Goal: Navigation & Orientation: Find specific page/section

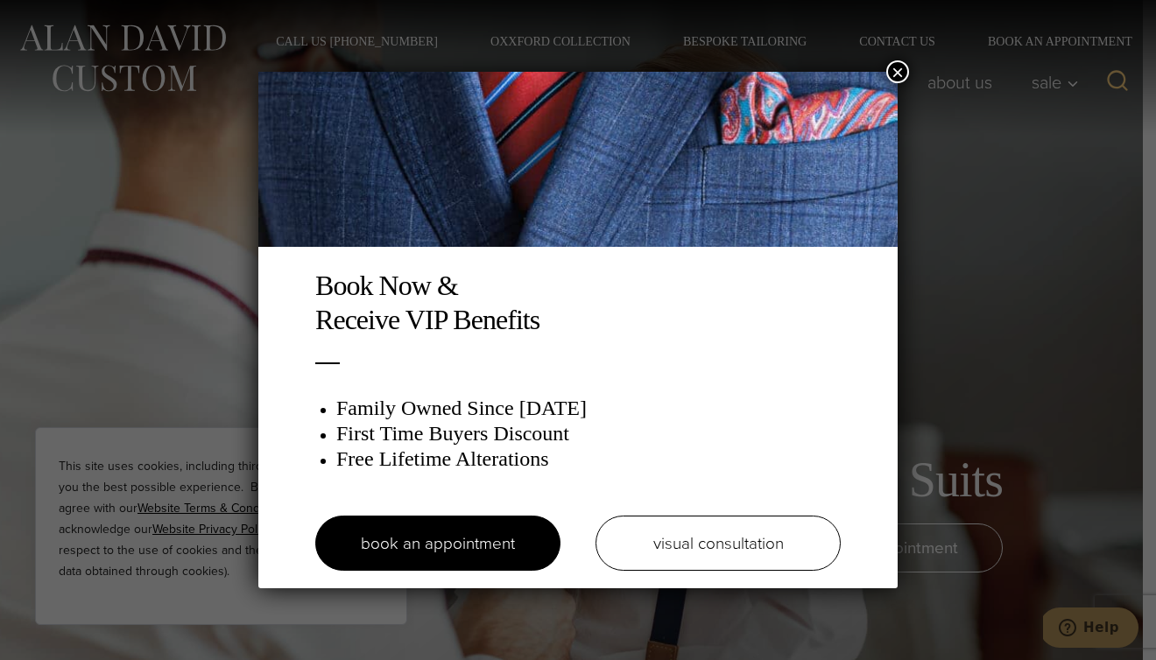
click at [898, 81] on button "×" at bounding box center [897, 71] width 23 height 23
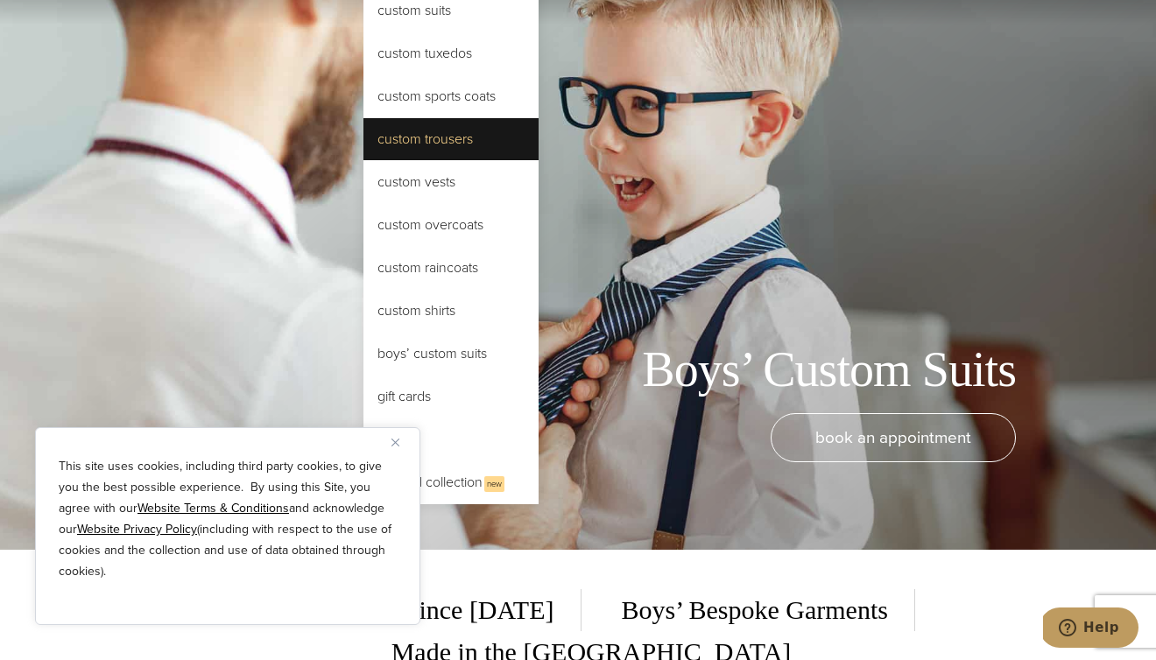
scroll to position [95, 0]
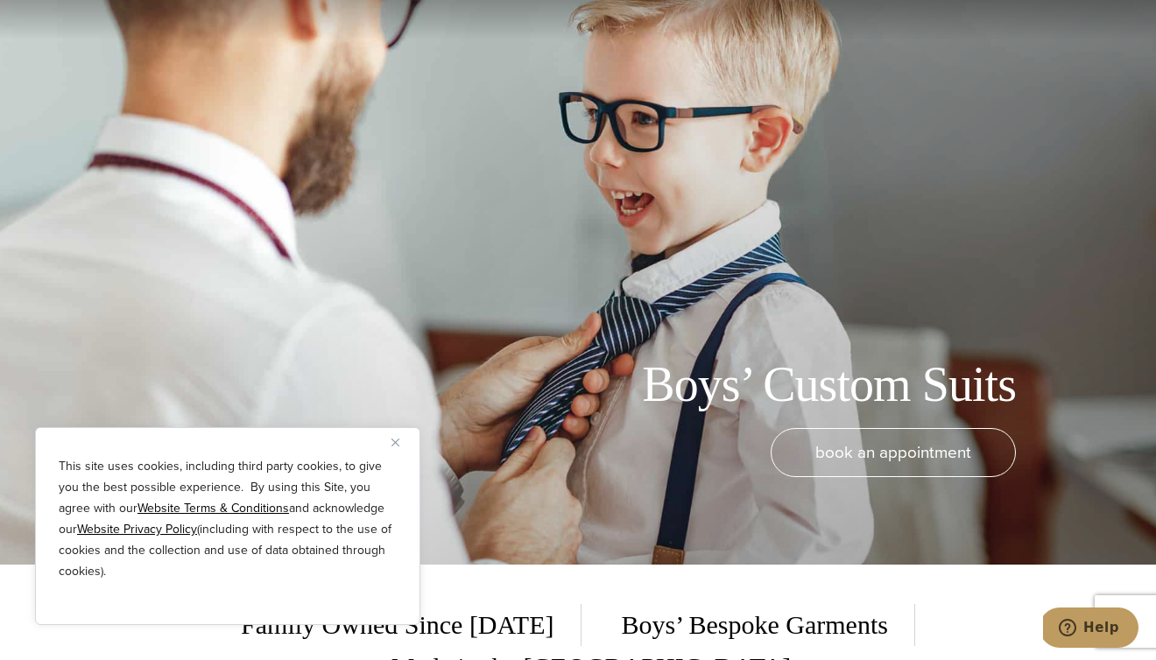
click at [874, 481] on div "book an appointment" at bounding box center [552, 487] width 1068 height 119
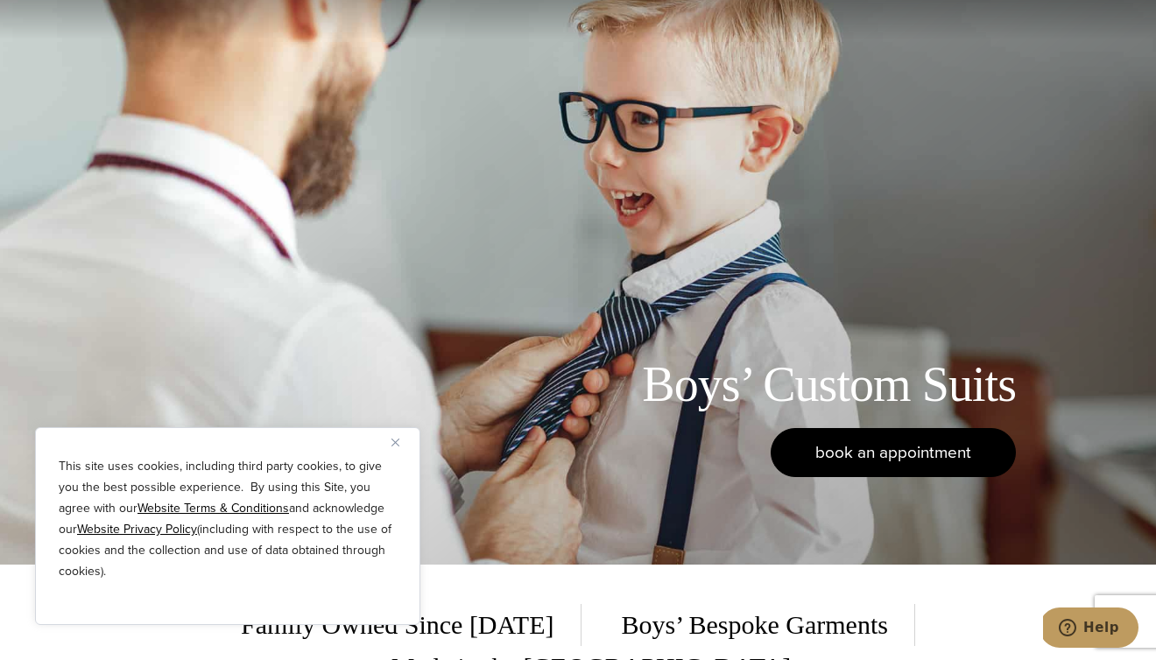
click at [866, 475] on link "book an appointment" at bounding box center [893, 452] width 245 height 49
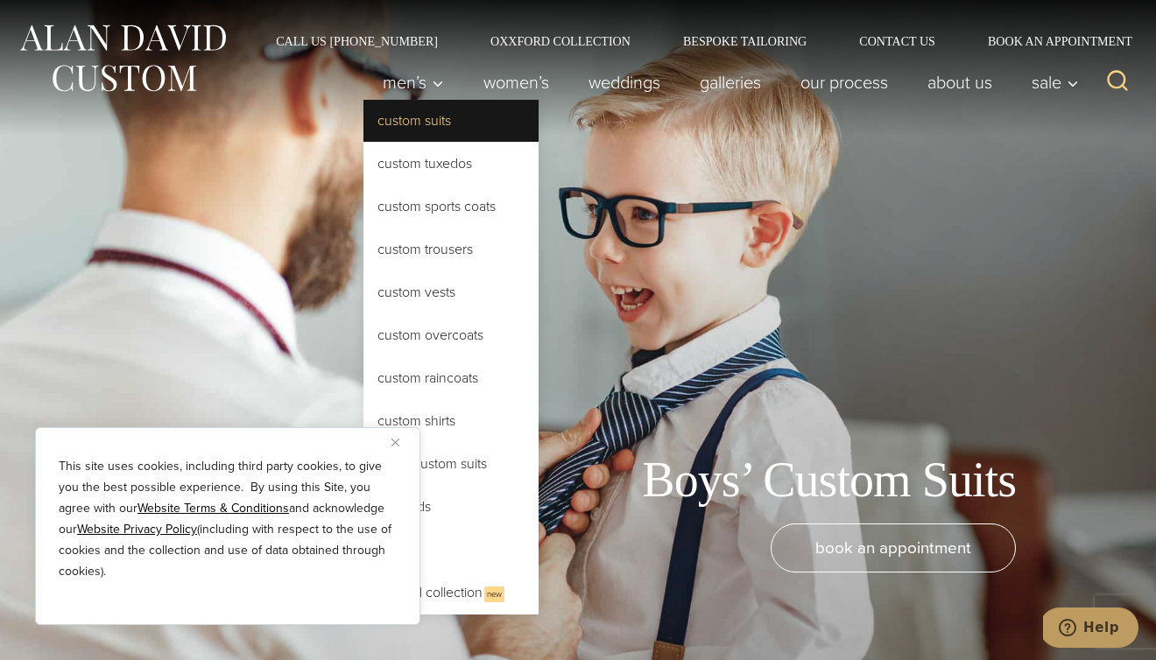
click at [420, 110] on link "Custom Suits" at bounding box center [450, 121] width 175 height 42
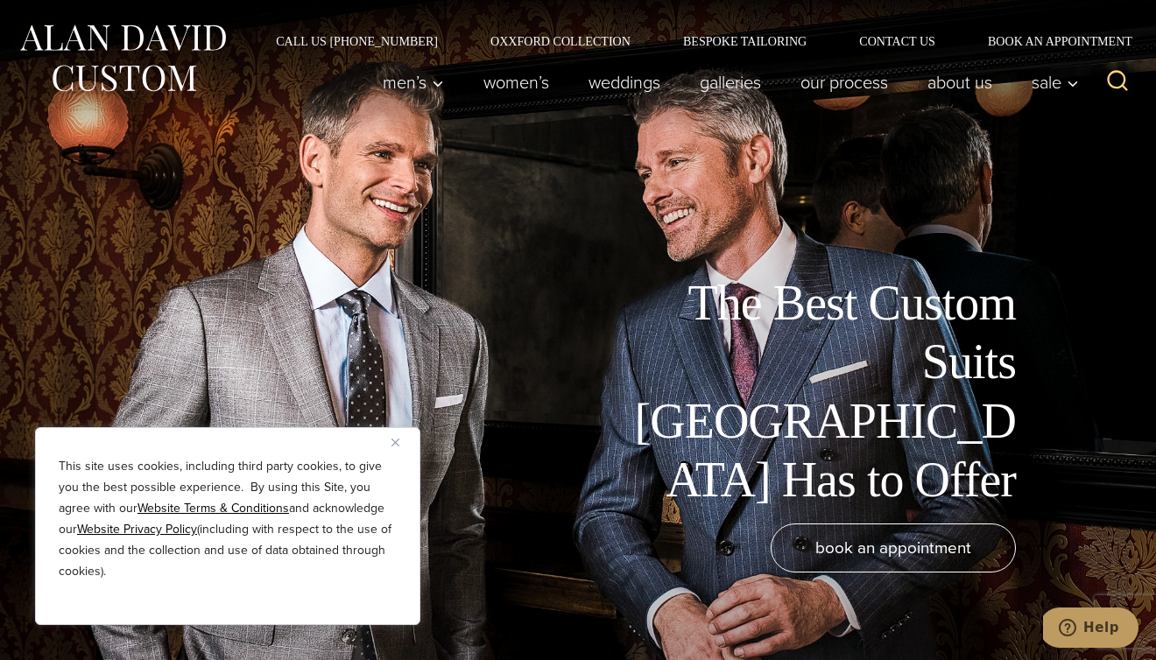
click at [395, 441] on img "Close" at bounding box center [395, 443] width 8 height 8
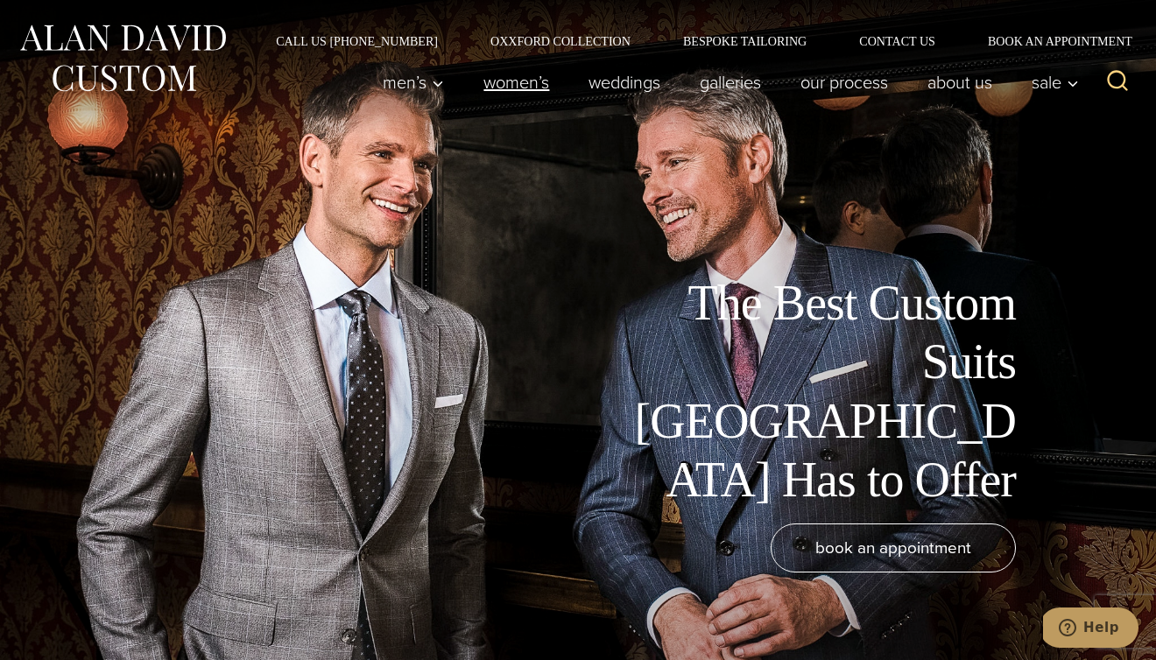
click at [518, 74] on link "Women’s" at bounding box center [516, 82] width 105 height 35
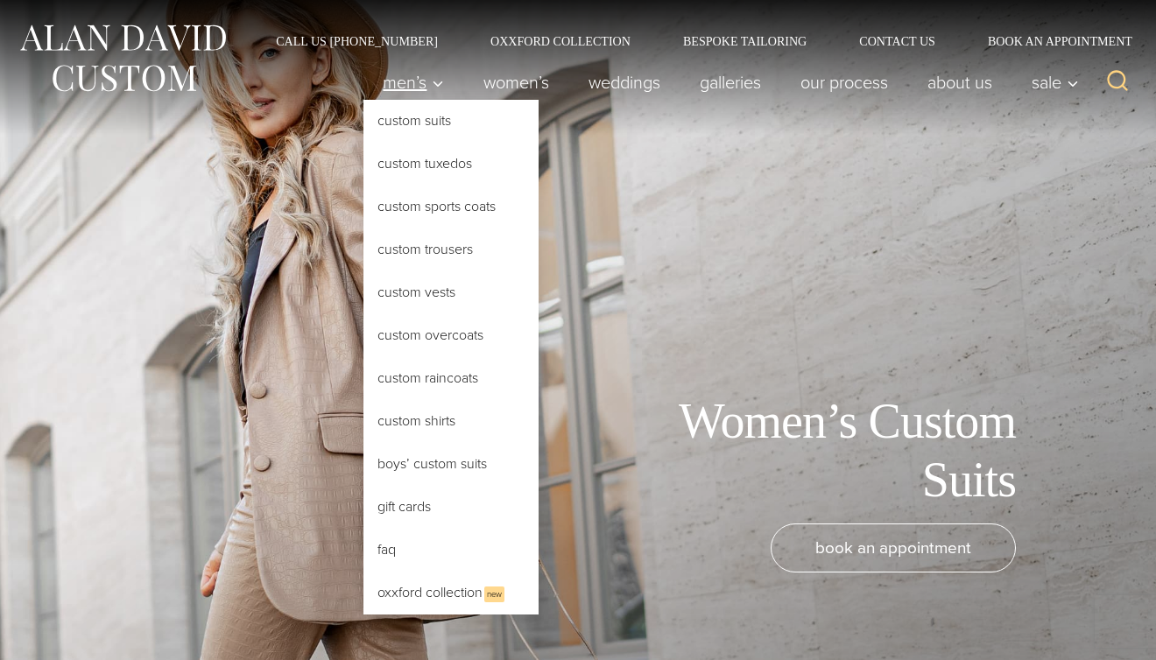
click at [419, 98] on link "Men’s" at bounding box center [413, 82] width 101 height 35
